Goal: Task Accomplishment & Management: Manage account settings

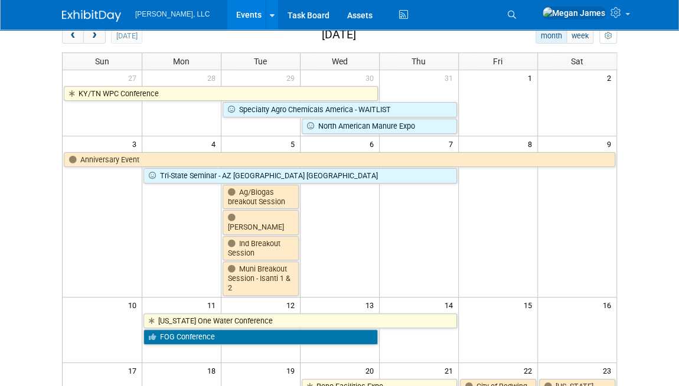
scroll to position [29, 0]
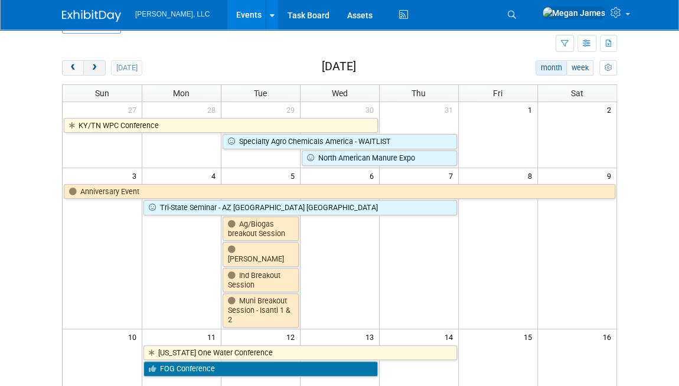
click at [98, 71] on button "next" at bounding box center [94, 67] width 22 height 15
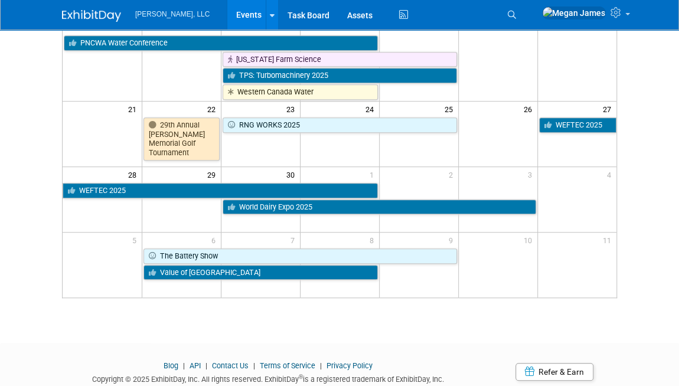
scroll to position [318, 0]
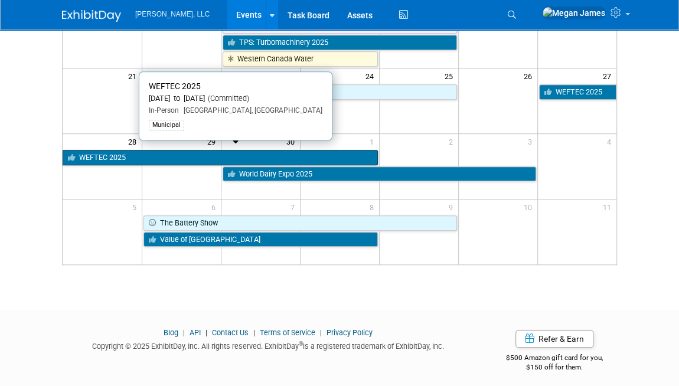
click at [148, 151] on link "WEFTEC 2025" at bounding box center [220, 157] width 315 height 15
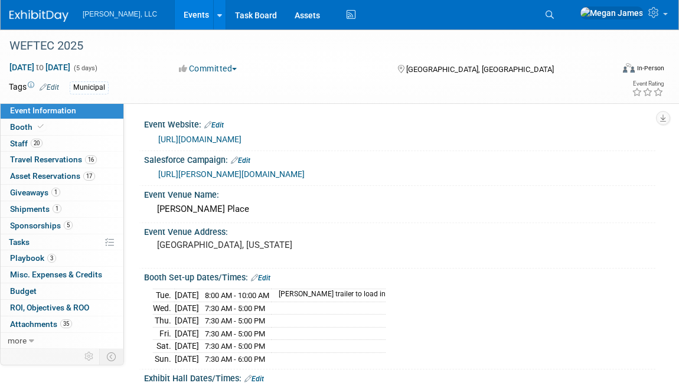
select select "Municipal"
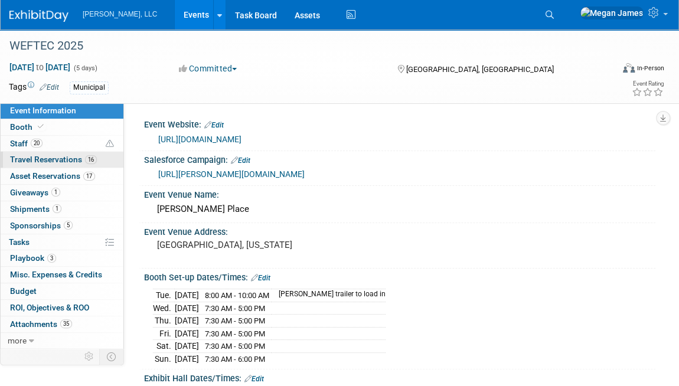
click at [96, 160] on link "16 Travel Reservations 16" at bounding box center [62, 160] width 123 height 16
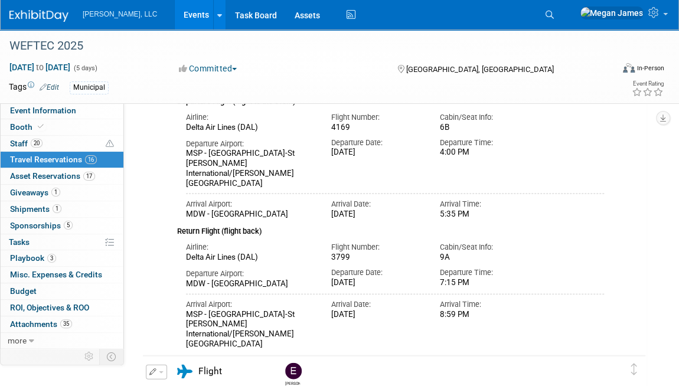
scroll to position [1119, 0]
